Goal: Task Accomplishment & Management: Manage account settings

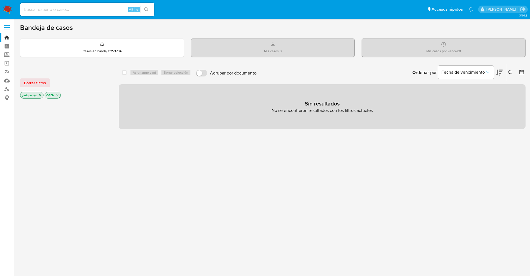
click at [7, 26] on label at bounding box center [7, 27] width 14 height 12
click at [0, 0] on input "checkbox" at bounding box center [0, 0] width 0 height 0
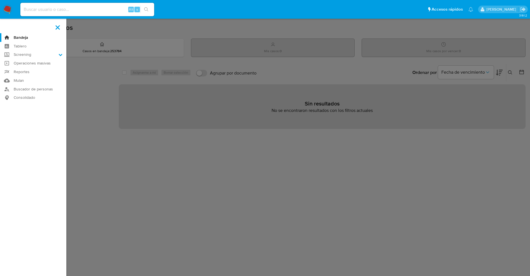
click at [58, 24] on label at bounding box center [58, 27] width 14 height 12
click at [0, 0] on input "checkbox" at bounding box center [0, 0] width 0 height 0
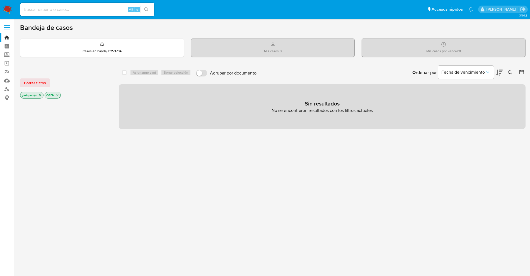
click at [79, 9] on input at bounding box center [87, 9] width 134 height 7
paste input "350239011"
type input "350239011"
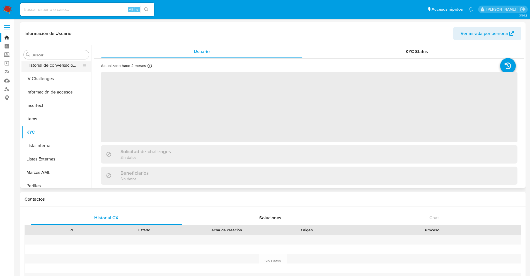
scroll to position [262, 0]
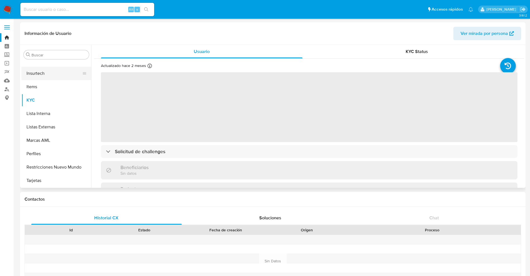
select select "10"
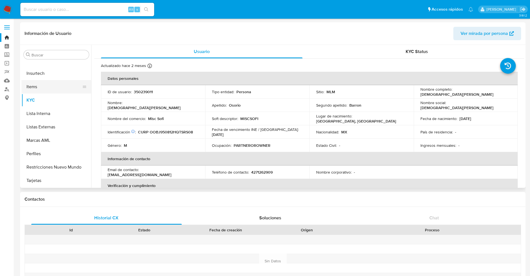
click at [40, 86] on button "Items" at bounding box center [53, 86] width 65 height 13
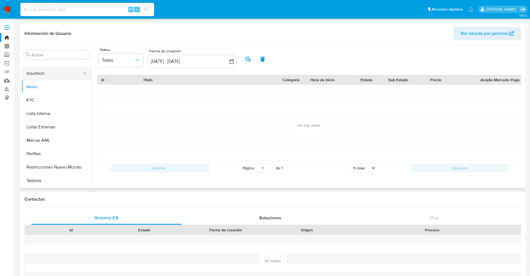
click at [48, 78] on button "Insurtech" at bounding box center [53, 73] width 65 height 13
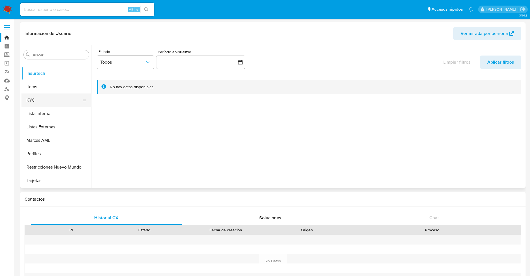
click at [44, 96] on button "KYC" at bounding box center [53, 99] width 65 height 13
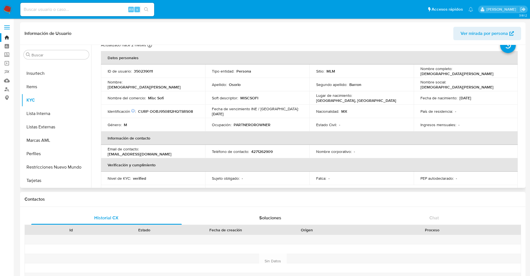
scroll to position [0, 0]
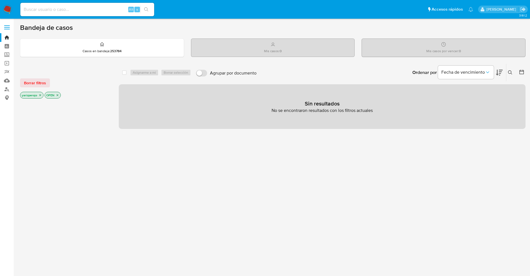
click at [252, 47] on div "Mis casos : 0" at bounding box center [272, 48] width 163 height 18
click at [6, 44] on link "Tablero" at bounding box center [33, 46] width 66 height 9
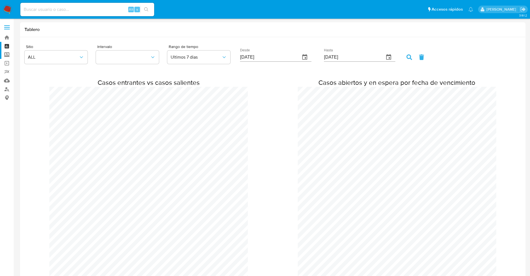
scroll to position [277871, 278303]
click at [7, 56] on label "Screening" at bounding box center [33, 54] width 66 height 9
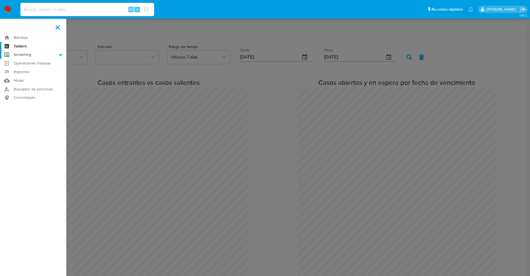
click at [0, 0] on input "Screening" at bounding box center [0, 0] width 0 height 0
click at [15, 38] on link "Bandeja" at bounding box center [33, 37] width 66 height 9
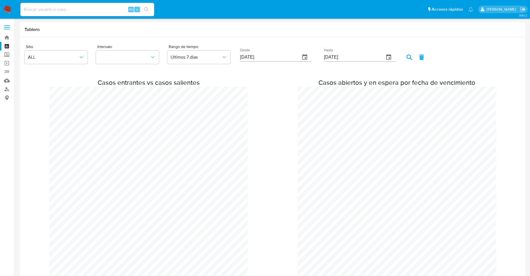
click at [54, 11] on input at bounding box center [87, 9] width 134 height 7
paste input "350239011"
type input "350239011"
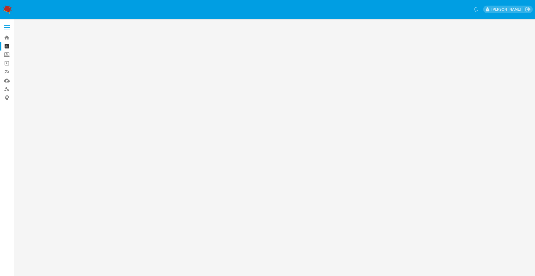
click at [122, 36] on main at bounding box center [267, 138] width 535 height 276
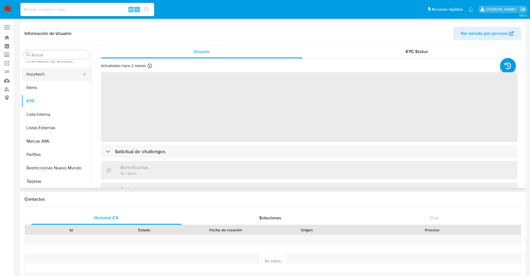
scroll to position [262, 0]
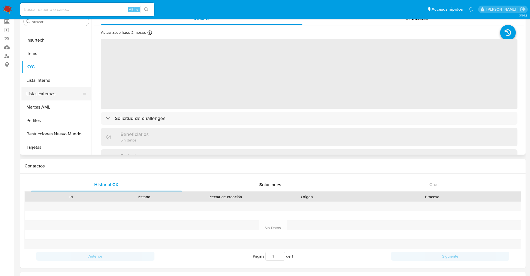
select select "10"
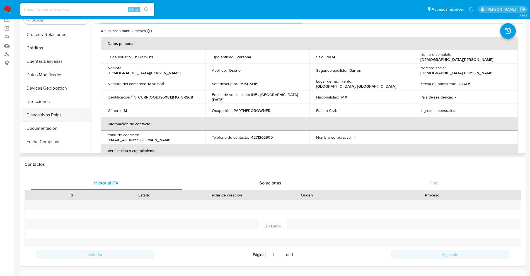
scroll to position [53, 0]
click at [57, 102] on button "Devices Geolocation" at bounding box center [53, 100] width 65 height 13
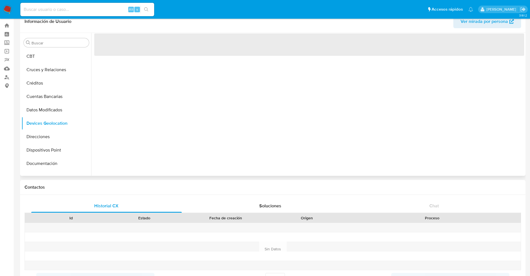
scroll to position [0, 0]
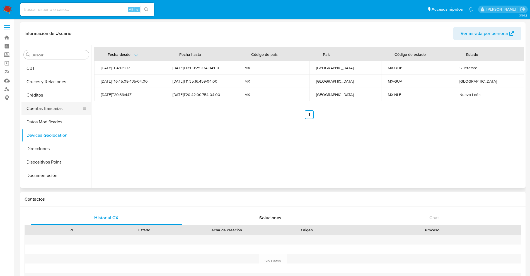
click at [64, 109] on button "Cuentas Bancarias" at bounding box center [53, 108] width 65 height 13
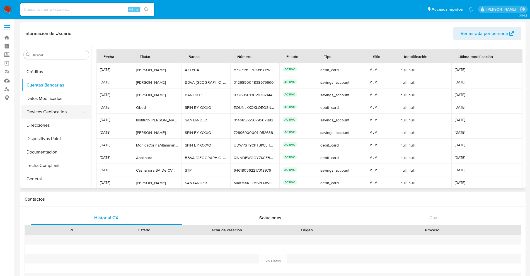
scroll to position [88, 0]
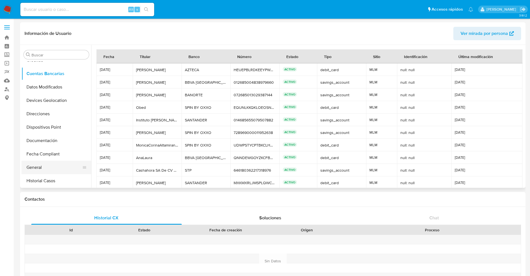
click at [43, 168] on button "General" at bounding box center [53, 167] width 65 height 13
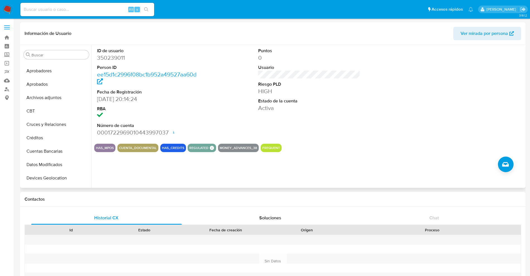
scroll to position [0, 0]
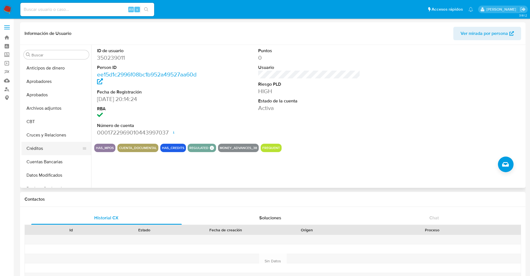
click at [39, 146] on button "Créditos" at bounding box center [53, 148] width 65 height 13
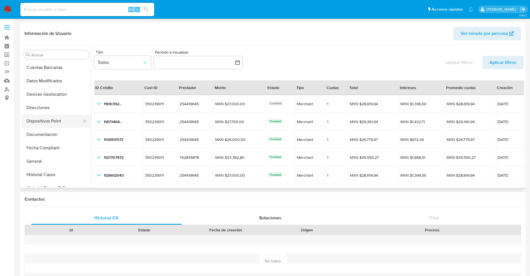
scroll to position [105, 0]
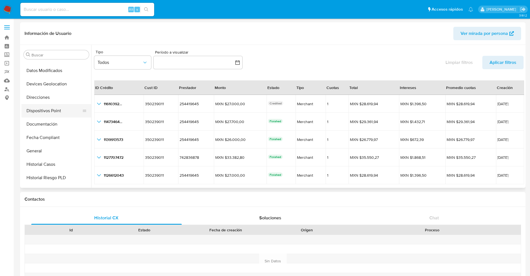
click at [48, 113] on button "Dispositivos Point" at bounding box center [53, 110] width 65 height 13
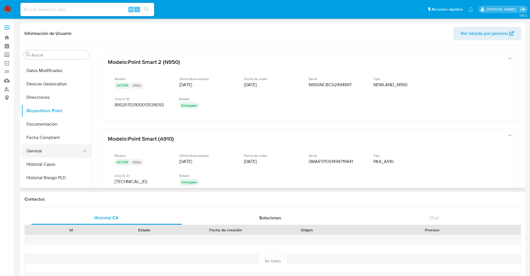
click at [38, 151] on button "General" at bounding box center [53, 150] width 65 height 13
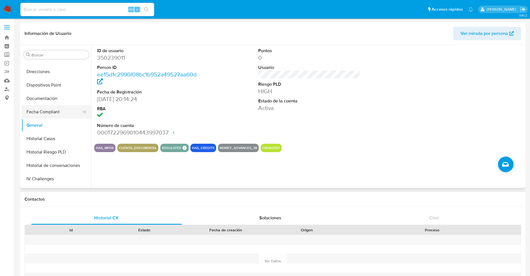
scroll to position [139, 0]
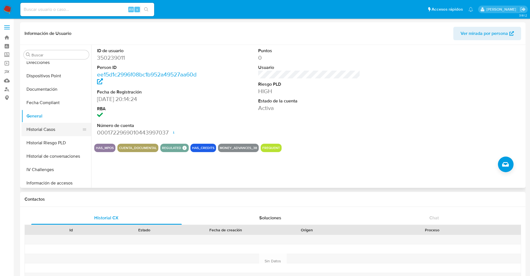
click at [56, 134] on button "Historial Casos" at bounding box center [53, 129] width 65 height 13
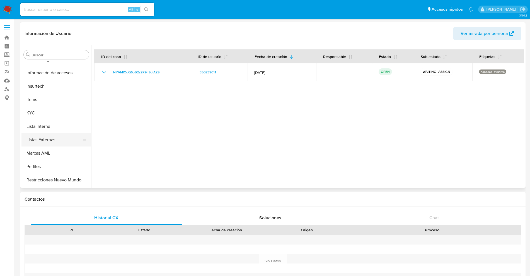
scroll to position [262, 0]
click at [41, 94] on button "KYC" at bounding box center [53, 99] width 65 height 13
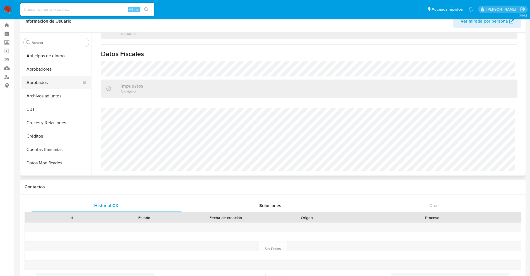
scroll to position [0, 0]
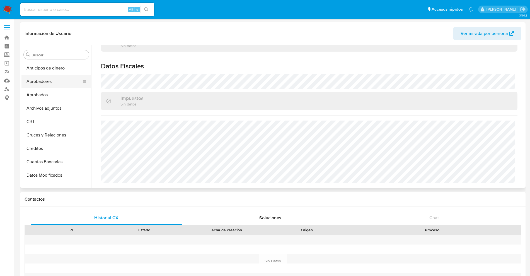
click at [55, 83] on button "Aprobadores" at bounding box center [53, 81] width 65 height 13
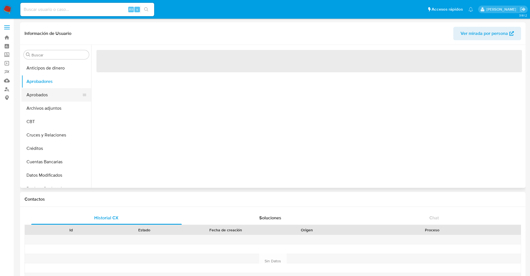
click at [53, 93] on button "Aprobados" at bounding box center [53, 94] width 65 height 13
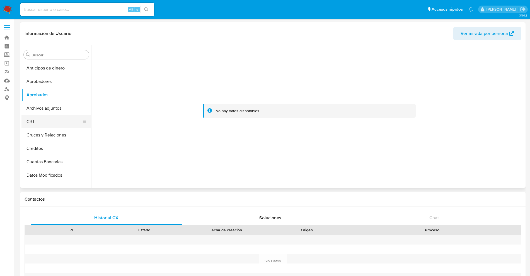
click at [46, 123] on button "CBT" at bounding box center [53, 121] width 65 height 13
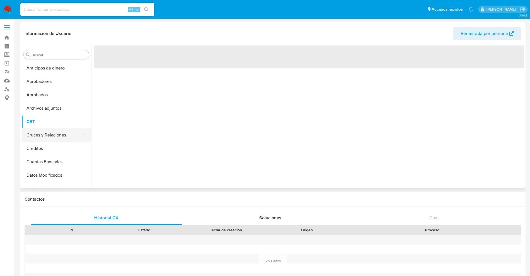
click at [52, 138] on button "Cruces y Relaciones" at bounding box center [53, 134] width 65 height 13
click at [50, 144] on button "Créditos" at bounding box center [53, 148] width 65 height 13
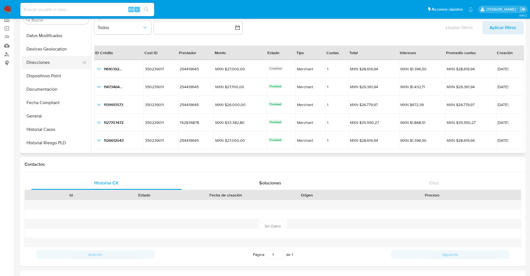
scroll to position [139, 0]
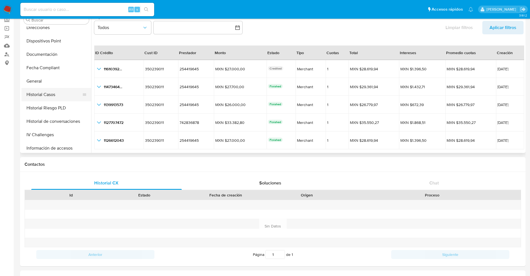
click at [57, 94] on button "Historial Casos" at bounding box center [53, 94] width 65 height 13
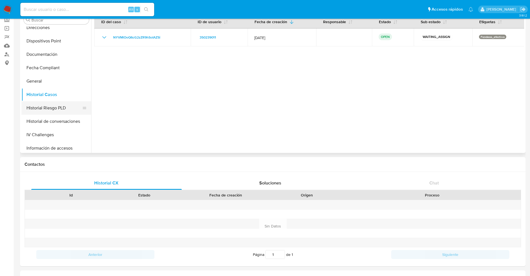
click at [56, 105] on button "Historial Riesgo PLD" at bounding box center [53, 107] width 65 height 13
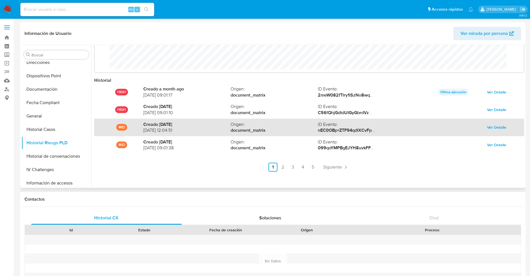
scroll to position [0, 0]
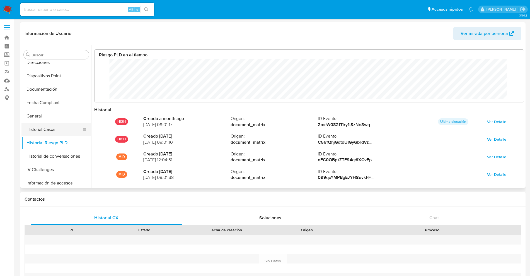
click at [54, 130] on button "Historial Casos" at bounding box center [53, 129] width 65 height 13
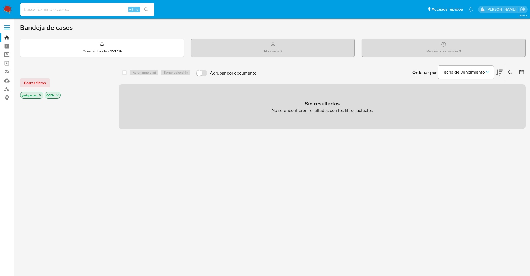
click at [286, 16] on ul "Pausado Ver notificaciones Alt s Accesos rápidos Presiona las siguientes teclas…" at bounding box center [247, 9] width 458 height 14
drag, startPoint x: 61, startPoint y: 8, endPoint x: 64, endPoint y: 11, distance: 4.7
click at [61, 9] on input at bounding box center [87, 9] width 134 height 7
paste input "350239011"
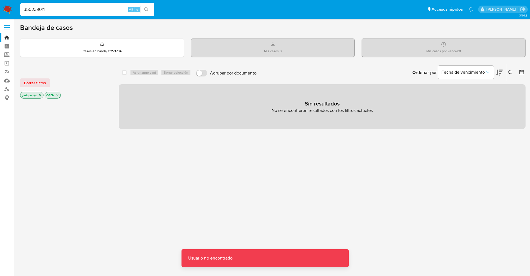
click at [67, 6] on input "350239011" at bounding box center [87, 9] width 134 height 7
type input "350239011"
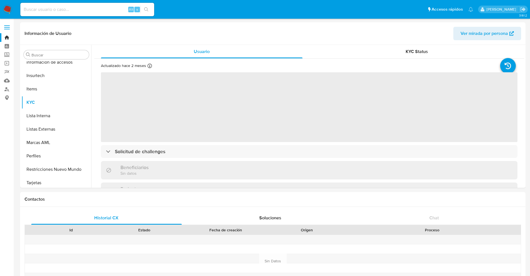
scroll to position [262, 0]
select select "10"
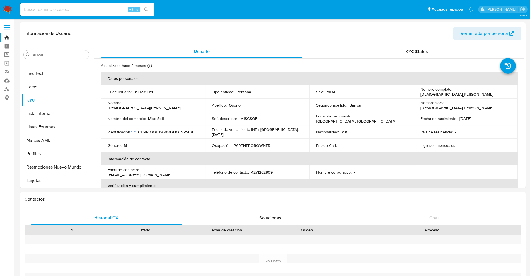
click at [8, 23] on label at bounding box center [7, 27] width 14 height 12
click at [0, 0] on input "checkbox" at bounding box center [0, 0] width 0 height 0
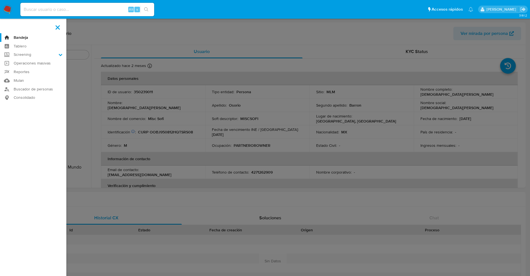
click at [58, 27] on span at bounding box center [57, 27] width 4 height 4
click at [0, 0] on input "checkbox" at bounding box center [0, 0] width 0 height 0
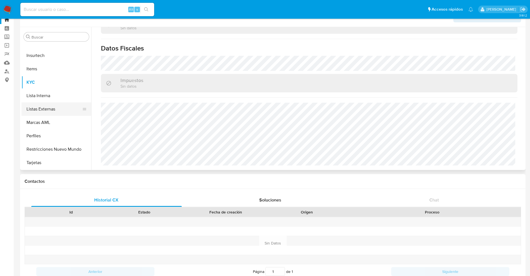
scroll to position [35, 0]
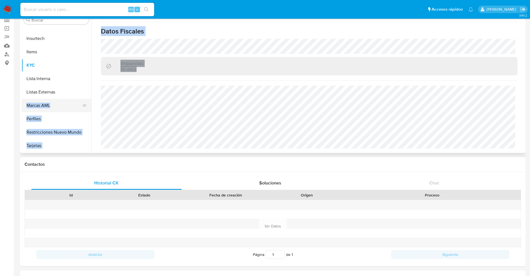
drag, startPoint x: 91, startPoint y: 126, endPoint x: 88, endPoint y: 110, distance: 16.1
click at [88, 110] on div "Buscar Anticipos de dinero Aprobadores Aprobados Archivos adjuntos CBT Cruces y…" at bounding box center [272, 81] width 503 height 143
click at [56, 144] on button "Tarjetas" at bounding box center [53, 145] width 65 height 13
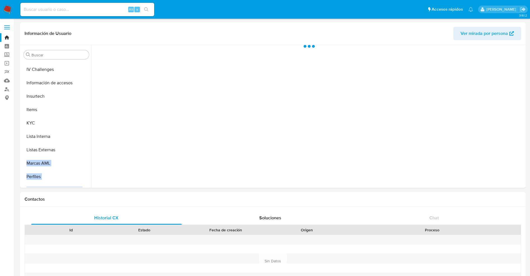
scroll to position [228, 0]
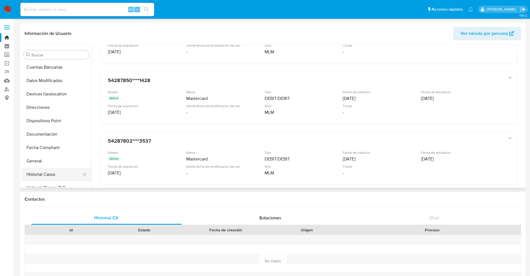
scroll to position [0, 0]
click at [53, 73] on button "Anticipos de dinero" at bounding box center [53, 67] width 65 height 13
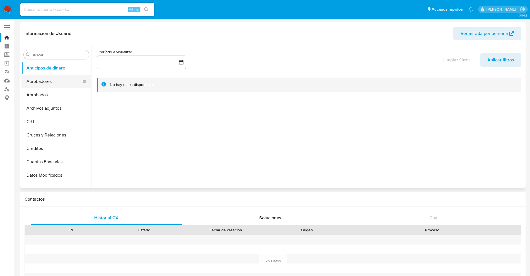
click at [49, 84] on button "Aprobadores" at bounding box center [53, 81] width 65 height 13
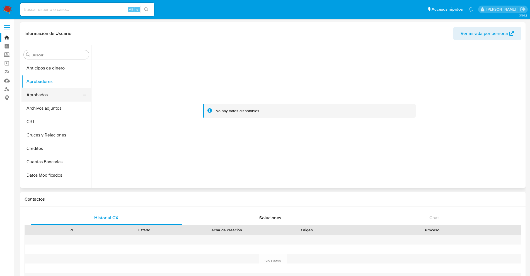
click at [45, 96] on button "Aprobados" at bounding box center [53, 94] width 65 height 13
click at [48, 109] on button "Archivos adjuntos" at bounding box center [53, 107] width 65 height 13
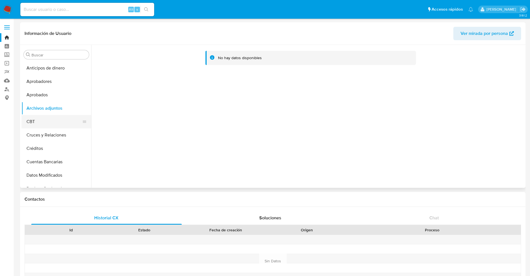
click at [47, 123] on button "CBT" at bounding box center [53, 121] width 65 height 13
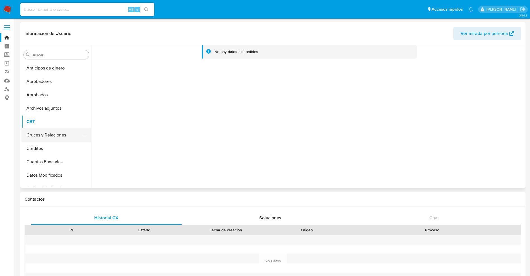
click at [55, 136] on button "Cruces y Relaciones" at bounding box center [53, 134] width 65 height 13
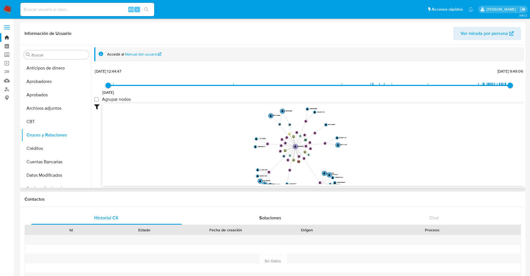
drag, startPoint x: 334, startPoint y: 136, endPoint x: 328, endPoint y: 160, distance: 24.7
click at [328, 160] on icon "device-62c6246108813b0018f8437b  user-350239011  350239011 device-668da620c3c…" at bounding box center [313, 143] width 422 height 81
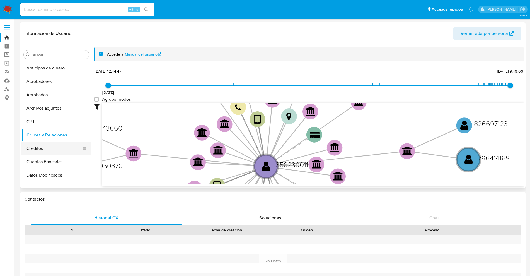
click at [38, 144] on button "Créditos" at bounding box center [53, 148] width 65 height 13
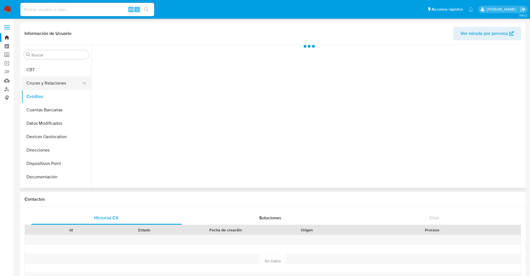
scroll to position [70, 0]
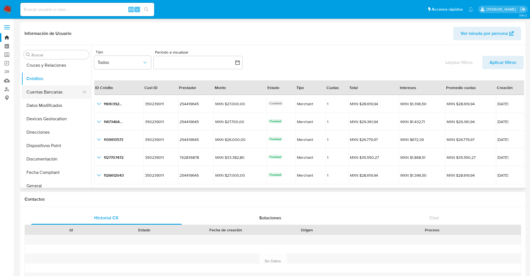
click at [51, 92] on button "Cuentas Bancarias" at bounding box center [53, 91] width 65 height 13
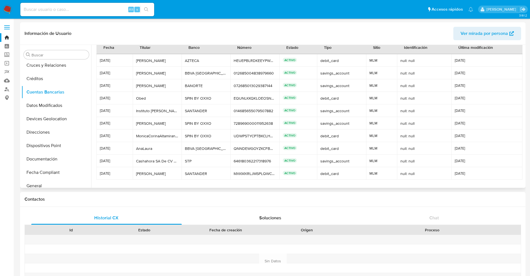
scroll to position [0, 0]
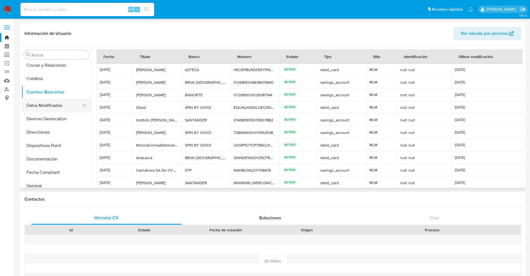
click at [45, 104] on button "Datos Modificados" at bounding box center [53, 105] width 65 height 13
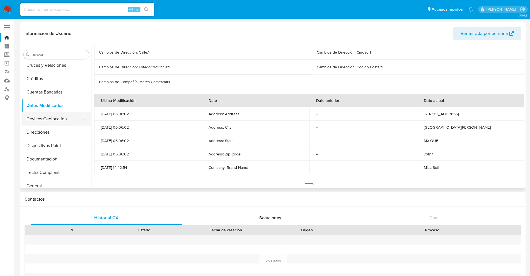
click at [54, 116] on button "Devices Geolocation" at bounding box center [53, 118] width 65 height 13
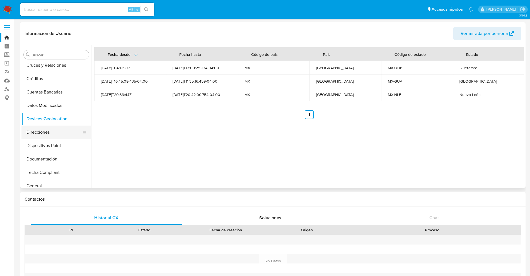
click at [64, 135] on button "Direcciones" at bounding box center [53, 131] width 65 height 13
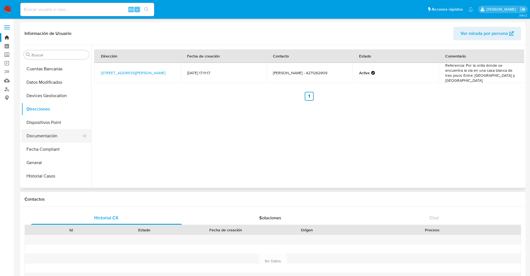
scroll to position [105, 0]
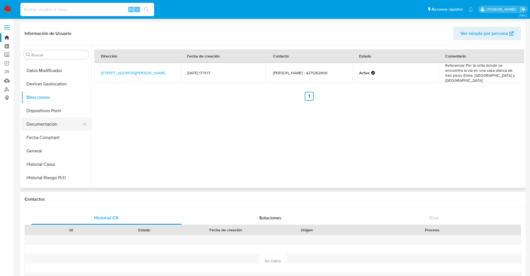
click at [45, 125] on button "Documentación" at bounding box center [53, 123] width 65 height 13
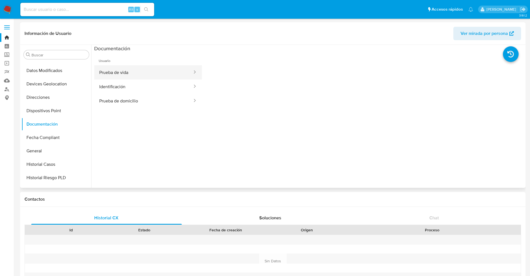
click at [127, 75] on button "Prueba de vida" at bounding box center [143, 72] width 99 height 14
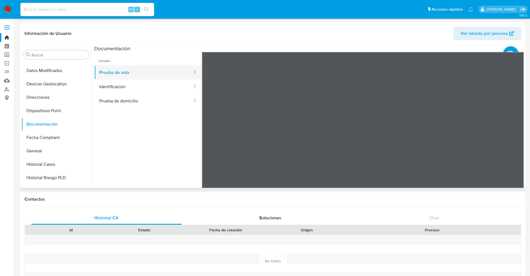
click at [120, 67] on button "Prueba de vida" at bounding box center [143, 72] width 99 height 14
click at [128, 84] on button "Identificación" at bounding box center [143, 86] width 99 height 14
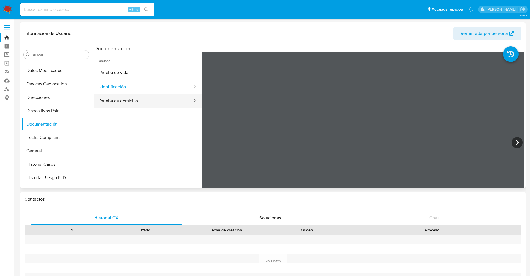
click at [132, 98] on button "Prueba de domicilio" at bounding box center [143, 101] width 99 height 14
click at [126, 84] on button "Identificación" at bounding box center [143, 86] width 99 height 14
click at [132, 96] on button "Prueba de domicilio" at bounding box center [143, 101] width 99 height 14
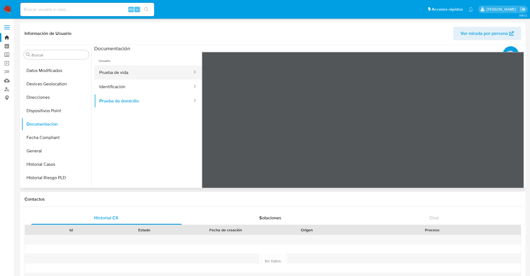
click at [132, 68] on button "Prueba de vida" at bounding box center [143, 72] width 99 height 14
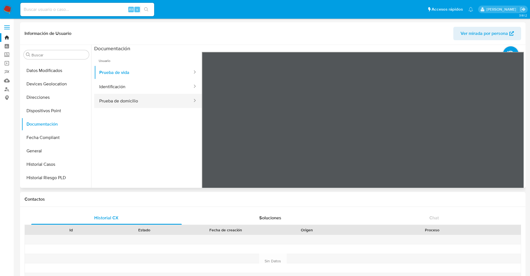
click at [143, 103] on button "Prueba de domicilio" at bounding box center [143, 101] width 99 height 14
click at [52, 132] on button "Fecha Compliant" at bounding box center [53, 137] width 65 height 13
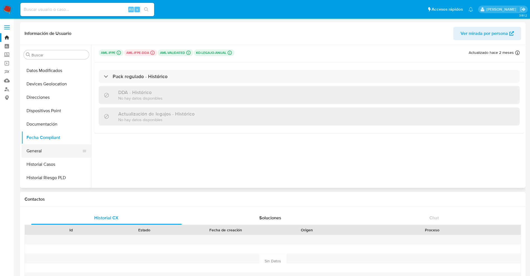
click at [57, 146] on button "General" at bounding box center [53, 150] width 65 height 13
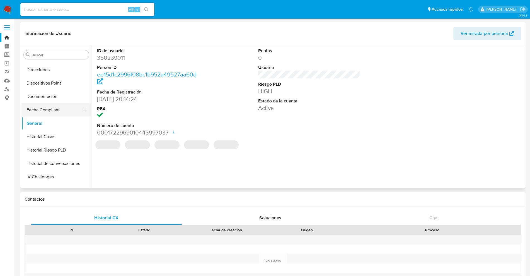
scroll to position [139, 0]
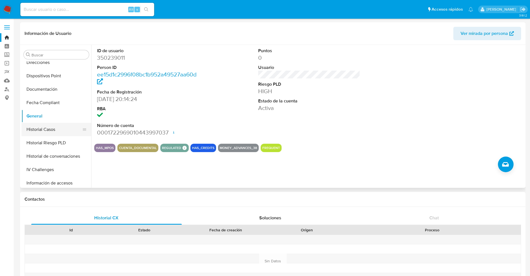
click at [63, 134] on button "Historial Casos" at bounding box center [53, 129] width 65 height 13
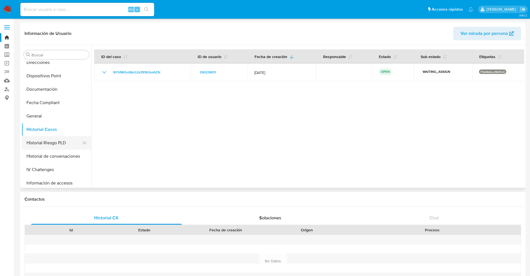
click at [62, 140] on button "Historial Riesgo PLD" at bounding box center [53, 142] width 65 height 13
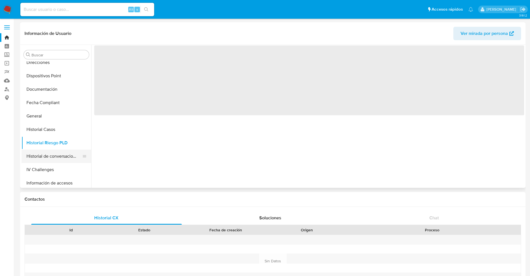
click at [59, 154] on button "Historial de conversaciones" at bounding box center [53, 155] width 65 height 13
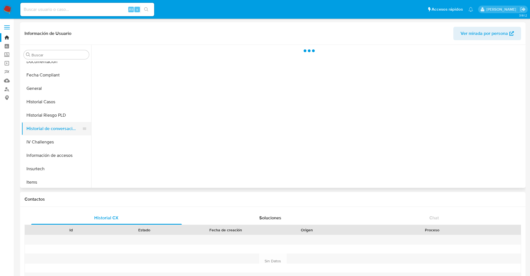
scroll to position [209, 0]
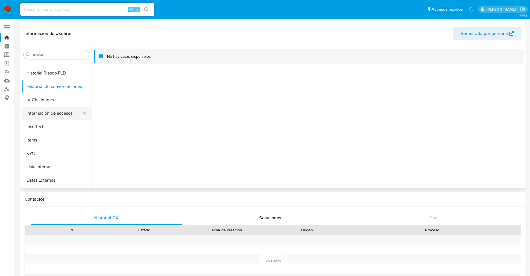
click at [48, 107] on button "Información de accesos" at bounding box center [53, 113] width 65 height 13
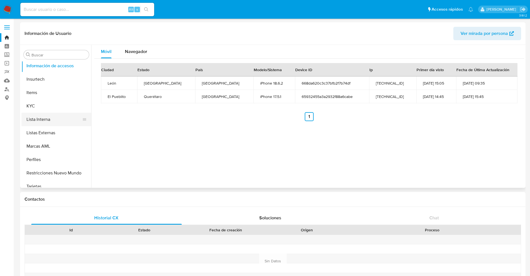
scroll to position [262, 0]
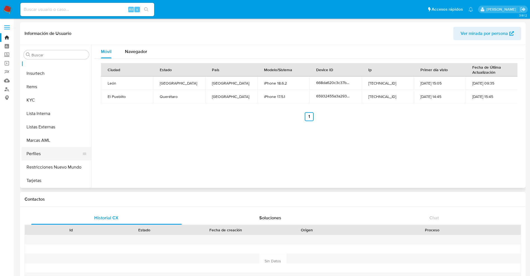
click at [50, 150] on button "Perfiles" at bounding box center [53, 153] width 65 height 13
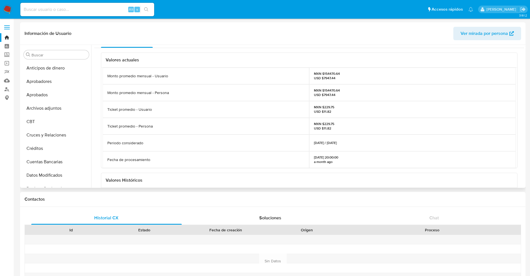
scroll to position [0, 0]
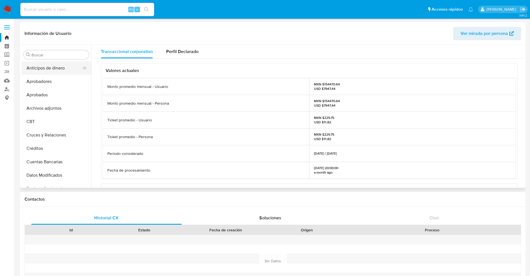
click at [64, 69] on button "Anticipos de dinero" at bounding box center [53, 67] width 65 height 13
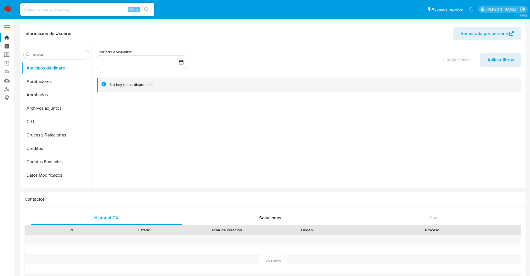
click at [9, 47] on link "Tablero" at bounding box center [33, 46] width 66 height 9
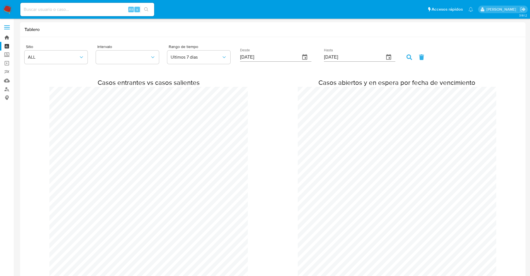
click at [7, 41] on link "Bandeja" at bounding box center [33, 37] width 66 height 9
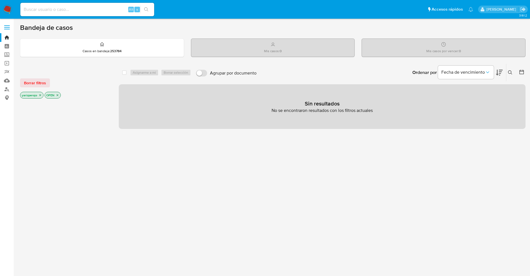
click at [116, 9] on input at bounding box center [87, 9] width 134 height 7
paste input "350239011"
type input "350239011"
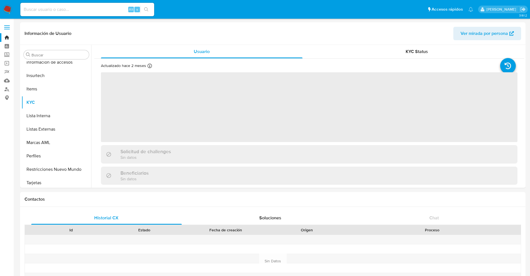
scroll to position [262, 0]
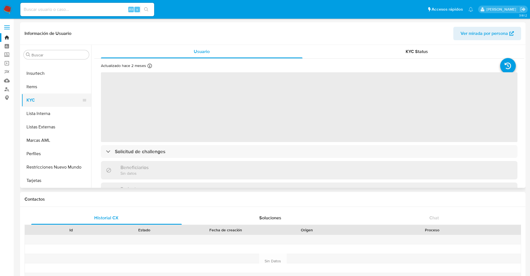
select select "10"
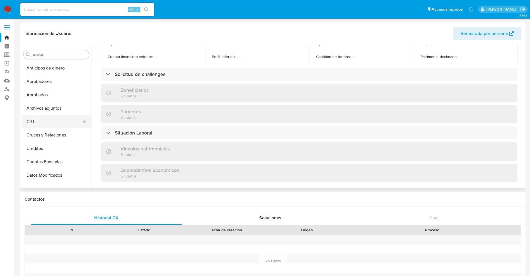
scroll to position [105, 0]
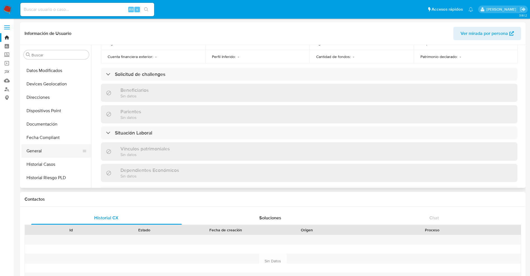
click at [39, 155] on button "General" at bounding box center [53, 150] width 65 height 13
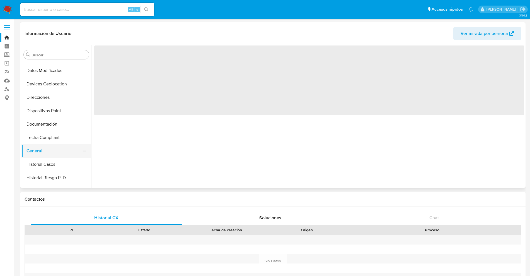
scroll to position [0, 0]
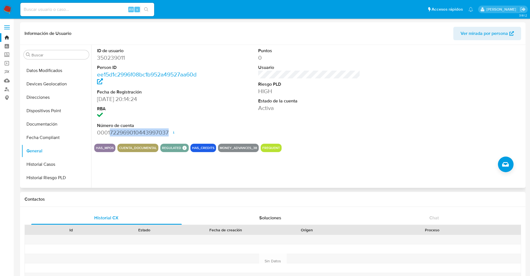
drag, startPoint x: 110, startPoint y: 132, endPoint x: 167, endPoint y: 131, distance: 56.9
click at [167, 131] on dd "0001722969010443997037 Fecha de apertura 19/02/2024 20:24 Estado ACTIVE" at bounding box center [148, 133] width 102 height 8
copy dd "722969010443997037"
click at [54, 10] on input at bounding box center [87, 9] width 134 height 7
paste input "350239011"
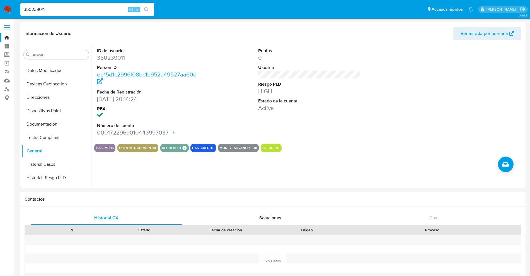
type input "350239011"
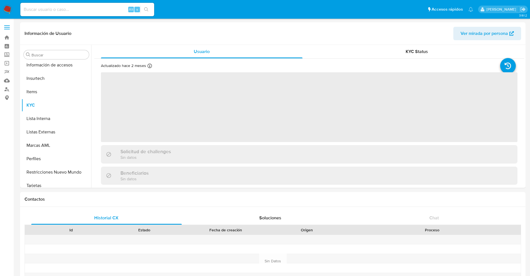
scroll to position [262, 0]
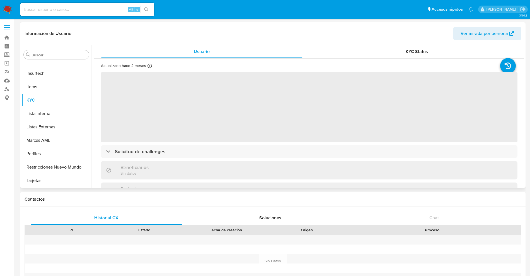
select select "10"
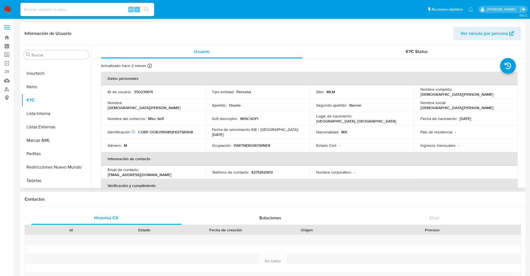
click at [9, 11] on img at bounding box center [7, 9] width 9 height 9
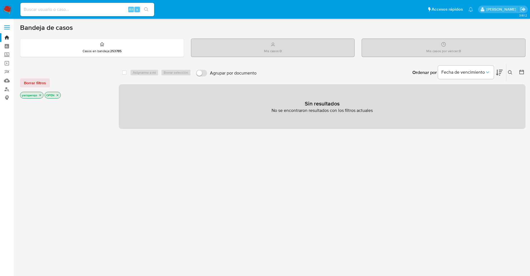
click at [40, 96] on icon "close-filter" at bounding box center [39, 94] width 3 height 3
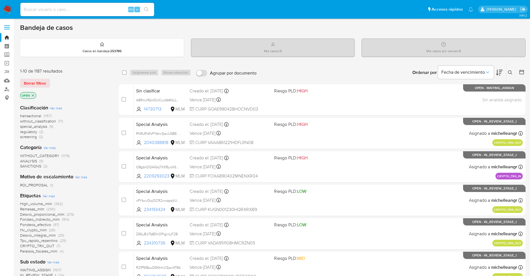
click at [83, 11] on input at bounding box center [87, 9] width 134 height 7
paste input "350239011"
type input "350239011"
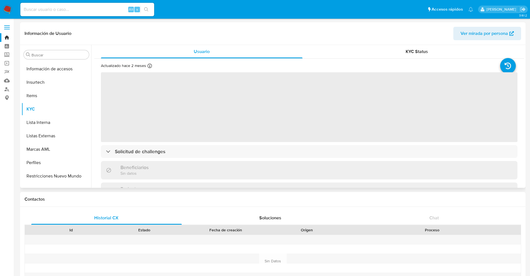
scroll to position [262, 0]
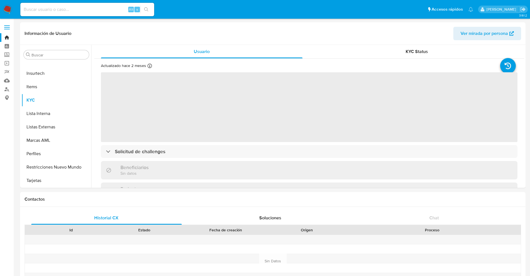
select select "10"
click at [8, 9] on img at bounding box center [7, 9] width 9 height 9
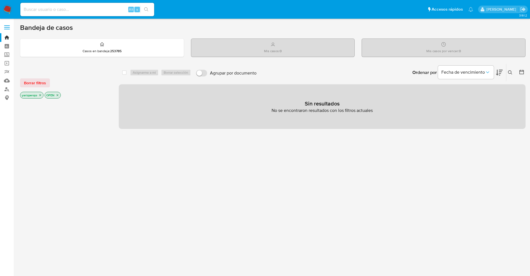
click at [40, 94] on icon "close-filter" at bounding box center [40, 95] width 2 height 2
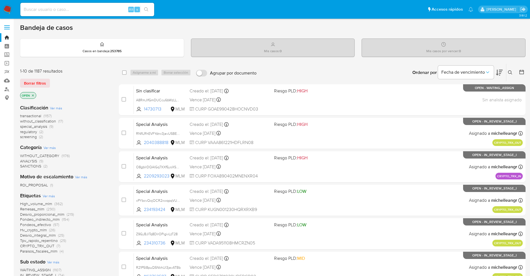
click at [509, 71] on icon at bounding box center [510, 72] width 4 height 4
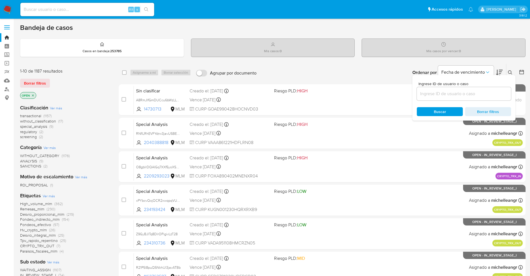
click at [449, 91] on input at bounding box center [464, 93] width 94 height 7
type input "350239011"
click at [443, 114] on span "Buscar" at bounding box center [440, 111] width 12 height 9
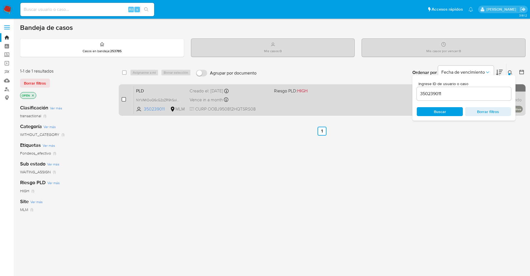
click at [125, 99] on input "checkbox" at bounding box center [124, 99] width 4 height 4
checkbox input "true"
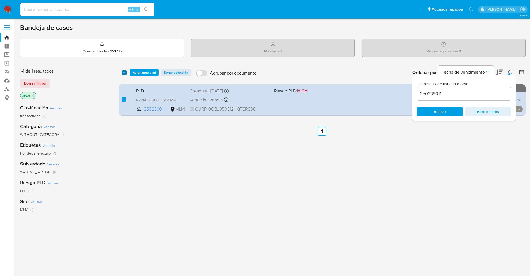
click at [126, 74] on input "checkbox" at bounding box center [124, 72] width 4 height 4
checkbox input "false"
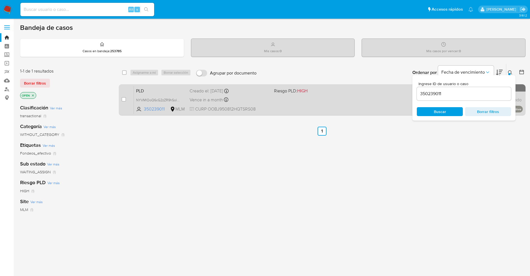
click at [127, 99] on div "case-item-checkbox No es posible asignar el caso" at bounding box center [128, 100] width 12 height 28
click at [124, 97] on input "checkbox" at bounding box center [124, 99] width 4 height 4
checkbox input "true"
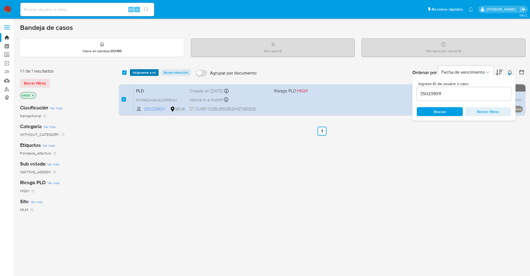
click at [141, 71] on span "Asignarme a mí" at bounding box center [144, 73] width 23 height 6
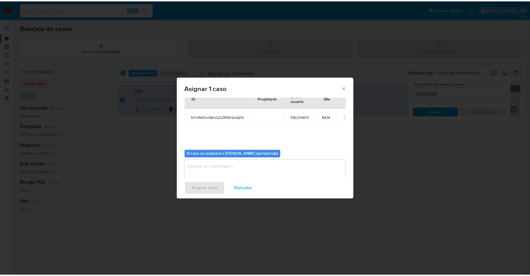
scroll to position [29, 0]
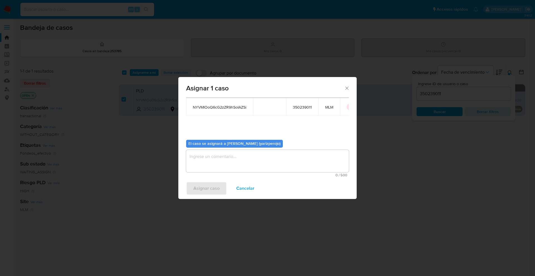
click at [240, 158] on textarea "assign-modal" at bounding box center [267, 161] width 163 height 22
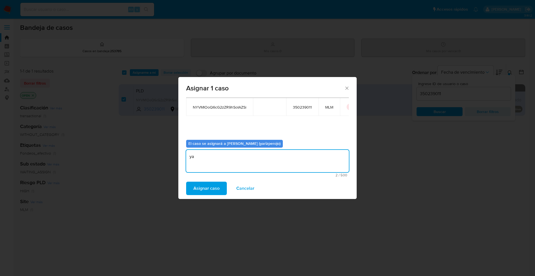
type textarea "y"
type textarea "YAR"
click at [211, 198] on div "Asignar caso Cancelar" at bounding box center [267, 188] width 178 height 21
click at [212, 192] on span "Asignar caso" at bounding box center [207, 188] width 26 height 12
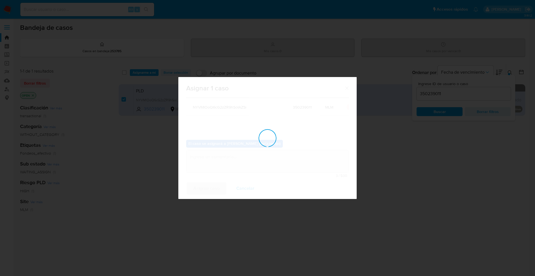
checkbox input "false"
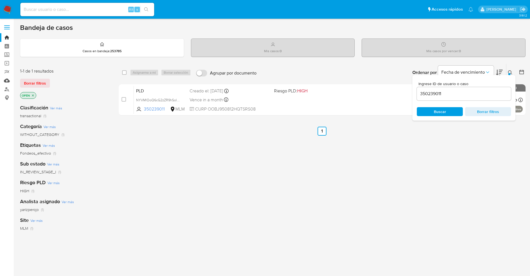
click at [8, 81] on link "Mulan" at bounding box center [33, 80] width 66 height 9
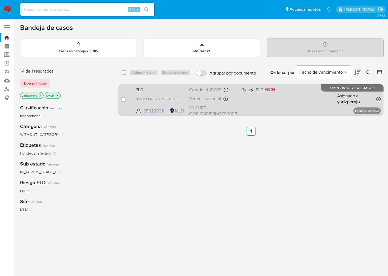
click at [212, 93] on div "Creado el: [DATE] Creado el: [DATE] 02:07:28" at bounding box center [213, 90] width 48 height 6
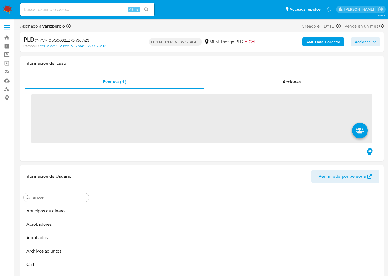
scroll to position [83, 0]
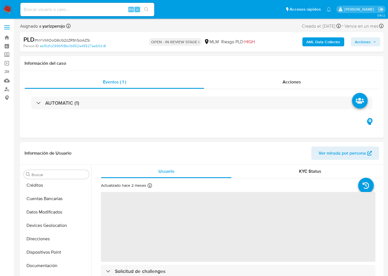
select select "10"
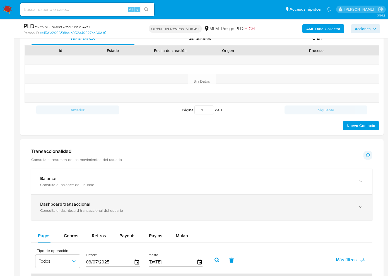
scroll to position [314, 0]
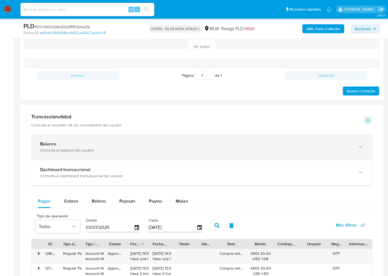
click at [83, 145] on div "Balance" at bounding box center [196, 144] width 312 height 6
